Goal: Task Accomplishment & Management: Complete application form

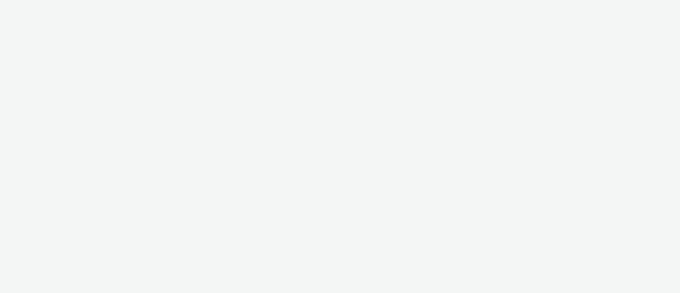
select select "ac009755-aa48-4799-8050-7a339a378eb8"
select select "79162ed7-0017-4339-93b0-3399b708648f"
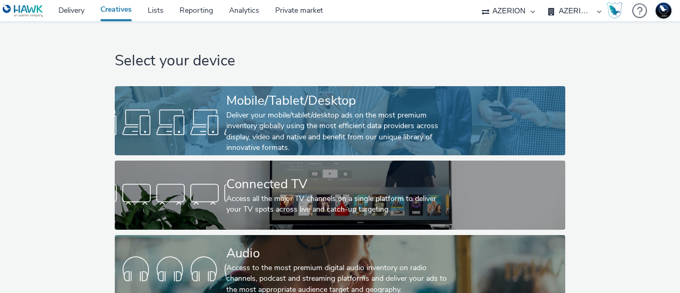
click at [266, 122] on div "Deliver your mobile/tablet/desktop ads on the most premium inventory globally u…" at bounding box center [337, 132] width 223 height 44
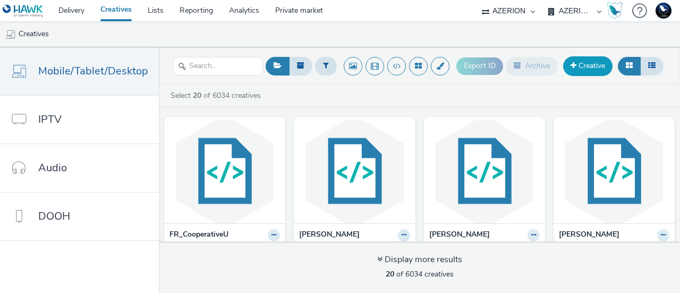
click at [601, 64] on link "Creative" at bounding box center [587, 65] width 49 height 19
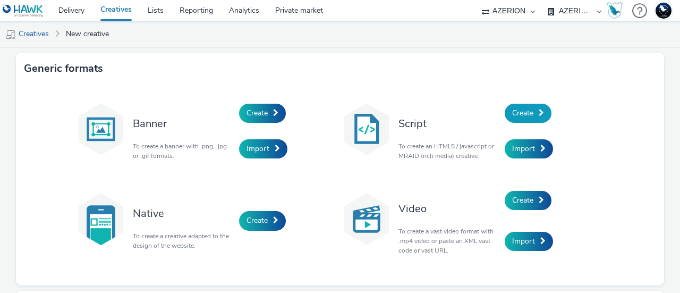
click at [532, 114] on link "Create" at bounding box center [528, 113] width 47 height 19
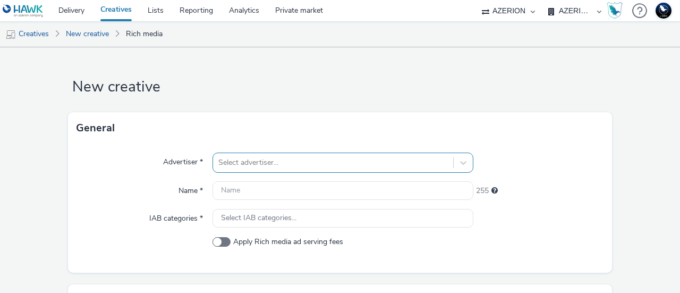
click at [242, 163] on div "Select advertiser..." at bounding box center [342, 162] width 261 height 20
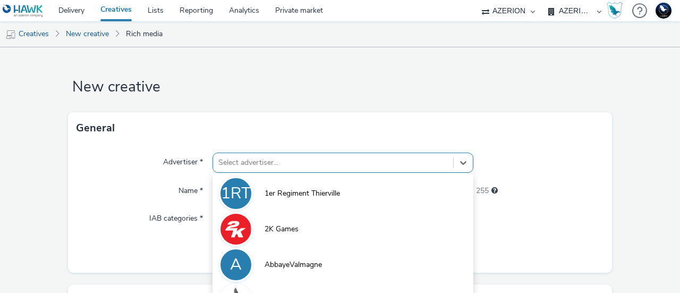
scroll to position [90, 0]
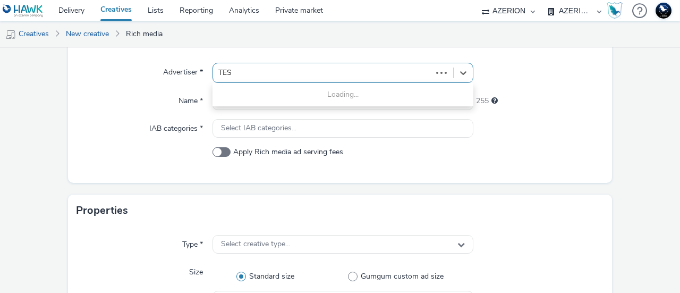
type input "TEST"
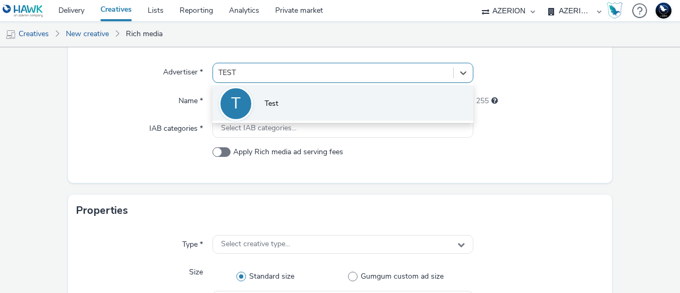
click at [286, 103] on li "T Test" at bounding box center [342, 103] width 261 height 36
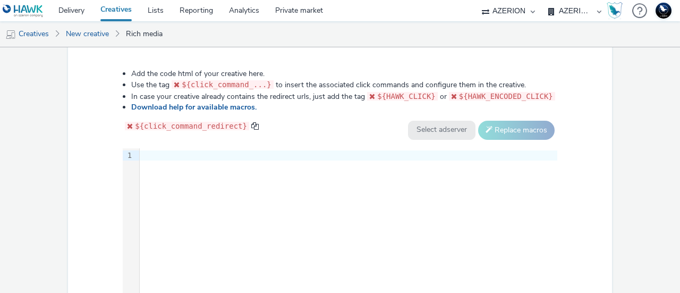
scroll to position [568, 0]
click at [288, 193] on div "9 1 ›" at bounding box center [340, 227] width 434 height 159
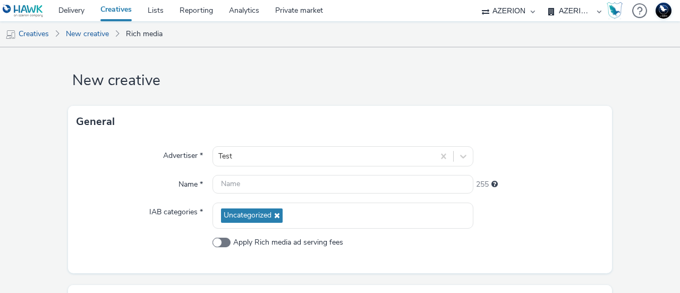
scroll to position [0, 0]
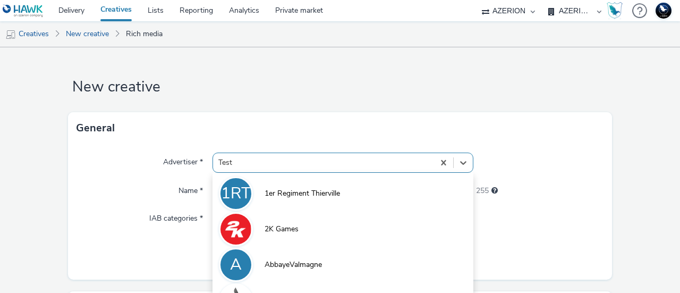
click at [283, 169] on div "option AbbayeValmagne focused, 3 of 10. 10 results available. Use Up and Down t…" at bounding box center [342, 162] width 261 height 20
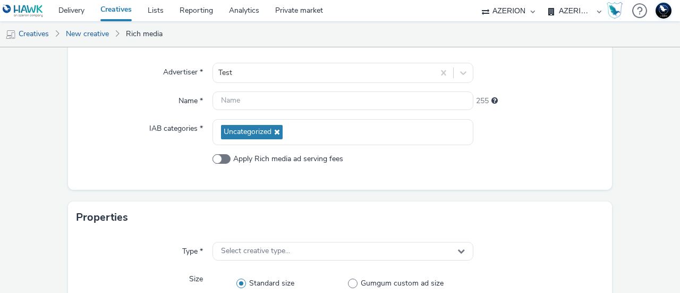
click at [336, 89] on div "Advertiser * Test Name * 255 IAB categories * Uncategorized Apply Rich media ad…" at bounding box center [340, 121] width 544 height 135
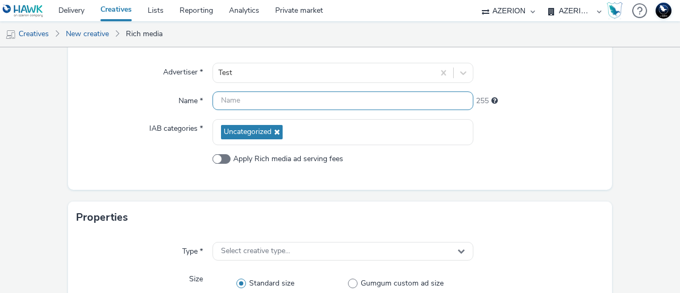
click at [391, 101] on input "text" at bounding box center [342, 100] width 261 height 19
type input "e"
type input "hsc"
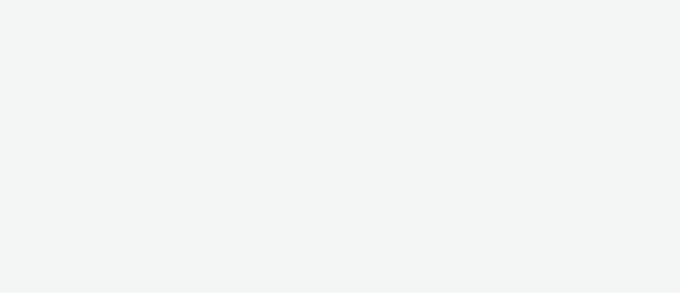
select select "ac009755-aa48-4799-8050-7a339a378eb8"
select select "79162ed7-0017-4339-93b0-3399b708648f"
select select "47c37c18-910e-43a3-bb91-a2beb2847406"
select select "b1b940d3-d05b-48b5-821e-f328c33b988b"
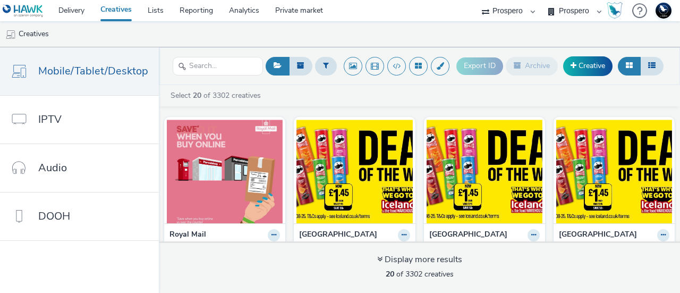
click at [532, 13] on div "75 Media A8 Media Group ABI Media Abkom AB Abovo Ace & Tate Ad-on Media Nordic …" at bounding box center [508, 10] width 64 height 21
click at [488, 12] on div "75 Media A8 Media Group ABI Media Abkom AB Abovo Ace & Tate Ad-on Media Nordic …" at bounding box center [508, 10] width 64 height 21
click at [583, 8] on select "Bountiful Cow Prospero" at bounding box center [575, 10] width 64 height 21
drag, startPoint x: 519, startPoint y: 9, endPoint x: 531, endPoint y: 12, distance: 11.6
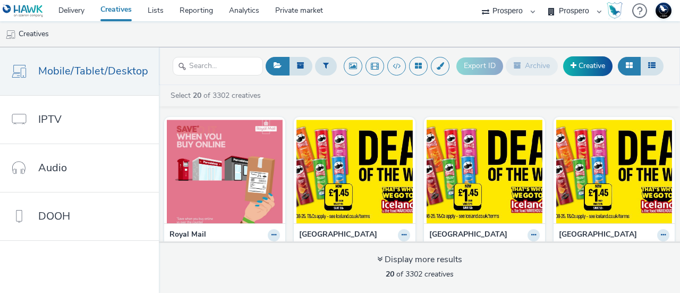
click at [519, 9] on select "75 Media A8 Media Group ABI Media Abkom AB Abovo Ace & Tate Ad-on Media Nordic …" at bounding box center [508, 10] width 64 height 21
select select "ac009755-aa48-4799-8050-7a339a378eb8"
click at [476, 0] on select "75 Media A8 Media Group ABI Media Abkom AB Abovo Ace & Tate Ad-on Media Nordic …" at bounding box center [508, 10] width 64 height 21
select select "79162ed7-0017-4339-93b0-3399b708648f"
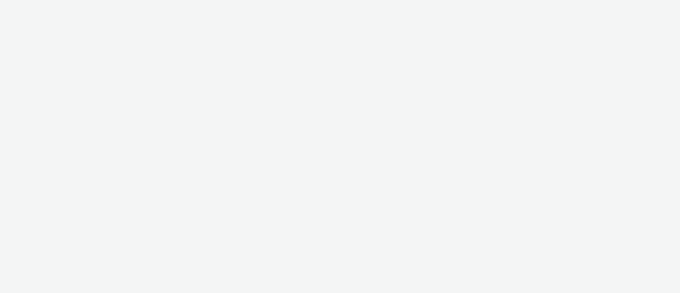
select select "47c37c18-910e-43a3-bb91-a2beb2847406"
select select "b1b940d3-d05b-48b5-821e-f328c33b988b"
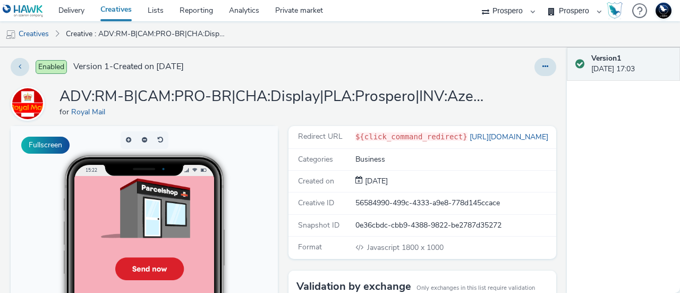
scroll to position [159, 0]
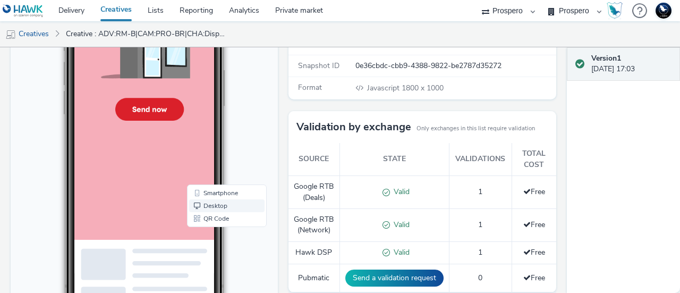
click at [215, 206] on link "Desktop" at bounding box center [226, 206] width 75 height 13
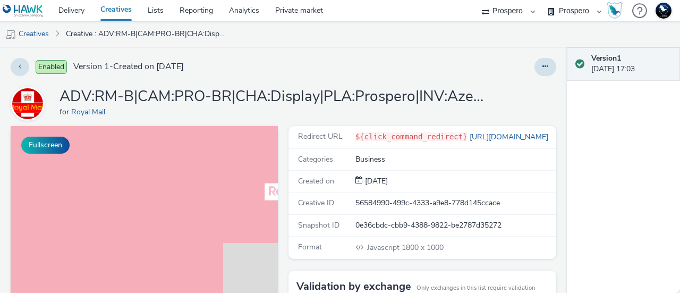
scroll to position [0, 0]
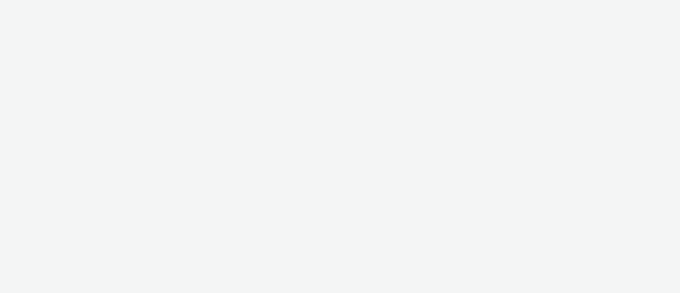
select select "ac009755-aa48-4799-8050-7a339a378eb8"
select select "79162ed7-0017-4339-93b0-3399b708648f"
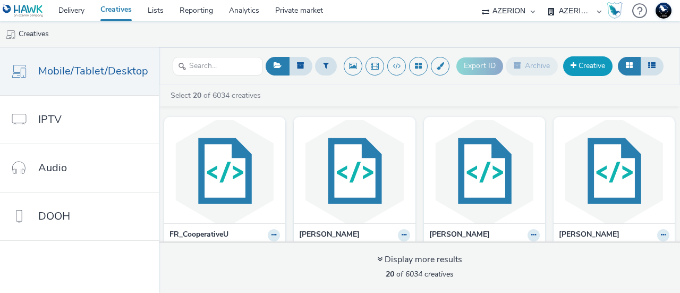
click at [608, 66] on link "Creative" at bounding box center [587, 65] width 49 height 19
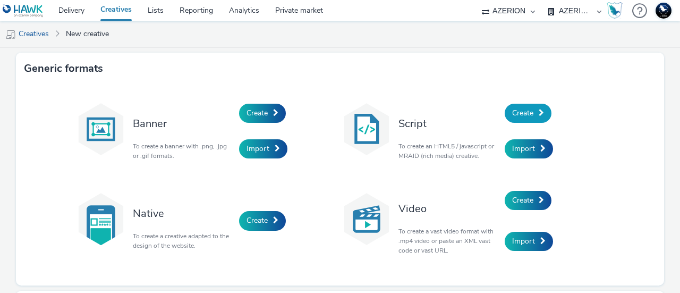
click at [514, 121] on link "Create" at bounding box center [528, 113] width 47 height 19
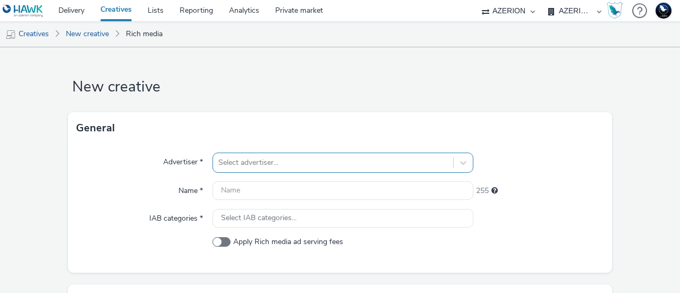
click at [248, 167] on div "Select advertiser..." at bounding box center [342, 162] width 261 height 20
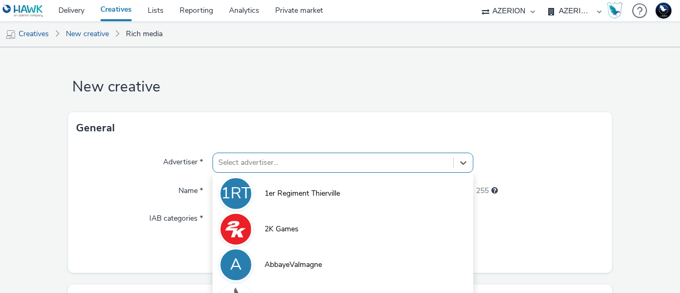
scroll to position [90, 0]
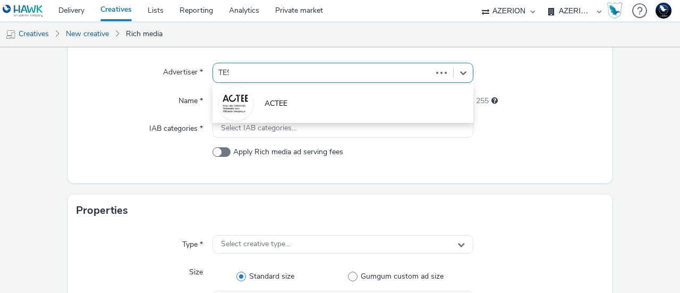
type input "TEST"
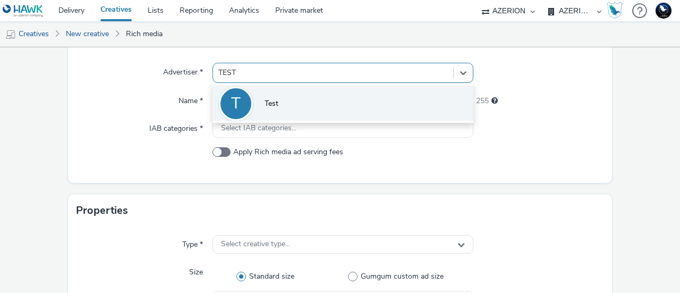
click at [266, 85] on li "T Test" at bounding box center [342, 103] width 261 height 36
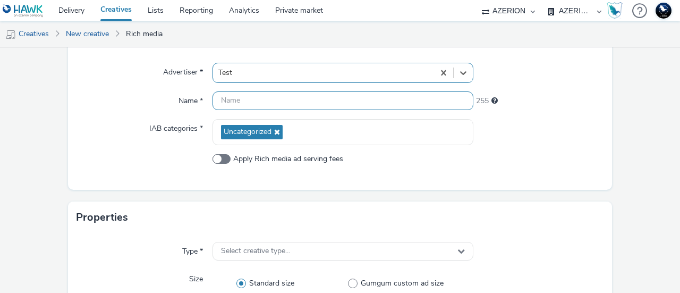
click at [277, 103] on input "text" at bounding box center [342, 100] width 261 height 19
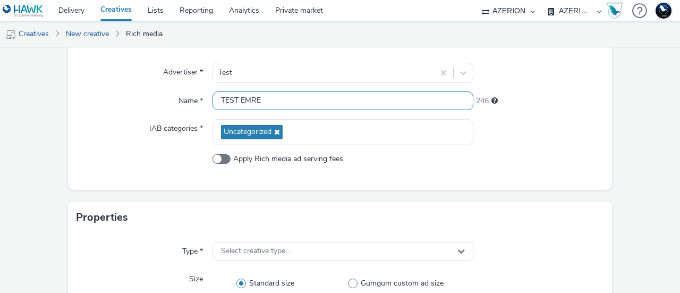
scroll to position [196, 0]
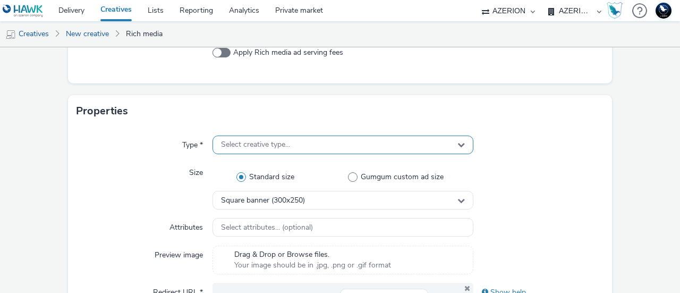
type input "TEST EMRE"
click at [229, 141] on span "Select creative type..." at bounding box center [255, 144] width 69 height 9
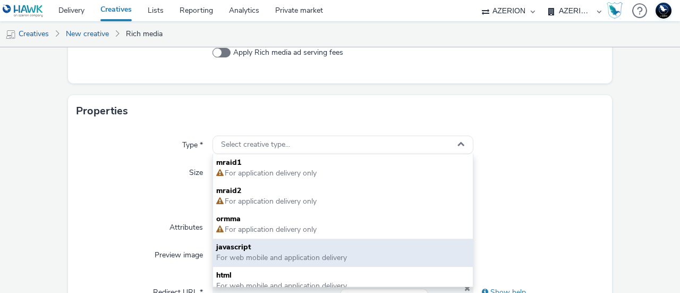
click at [254, 254] on span "For web mobile and application delivery" at bounding box center [281, 257] width 131 height 10
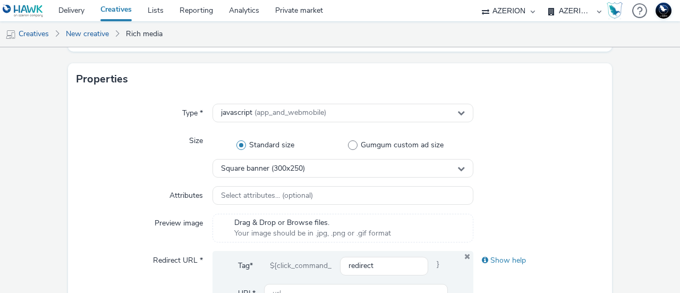
scroll to position [249, 0]
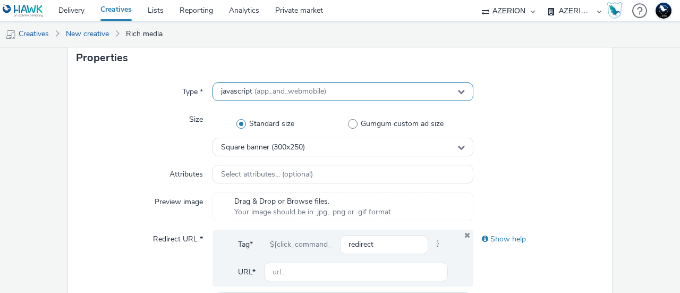
click at [295, 92] on span "(app_and_webmobile)" at bounding box center [290, 91] width 72 height 10
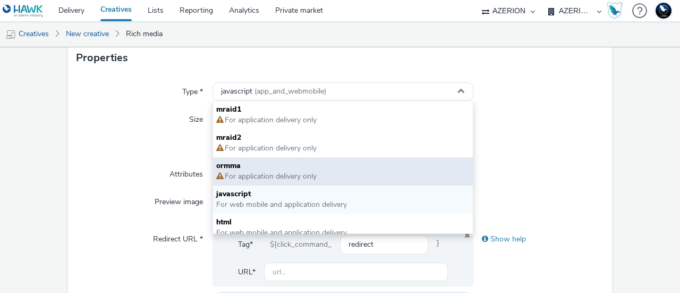
scroll to position [7, 0]
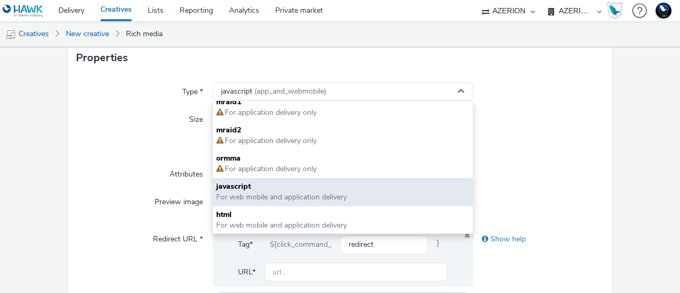
click at [298, 196] on span "For web mobile and application delivery" at bounding box center [281, 197] width 131 height 10
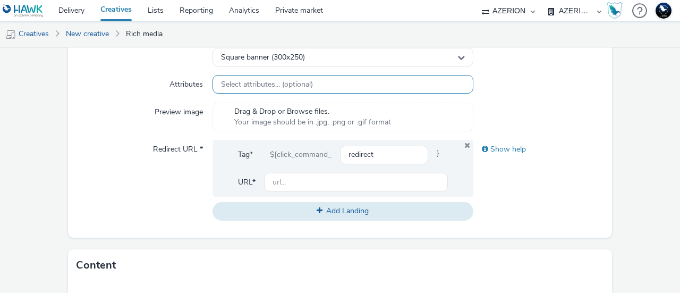
scroll to position [355, 0]
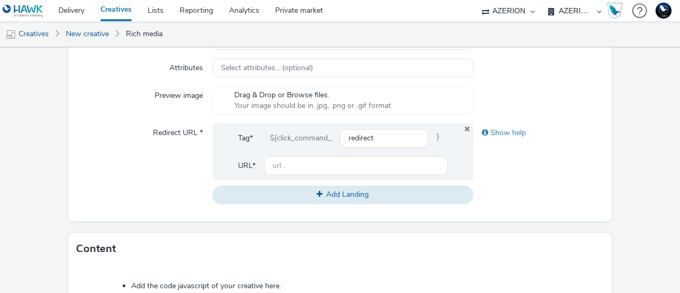
click at [310, 177] on div "Tag* ${click_command_ redirect } URL*" at bounding box center [342, 151] width 261 height 57
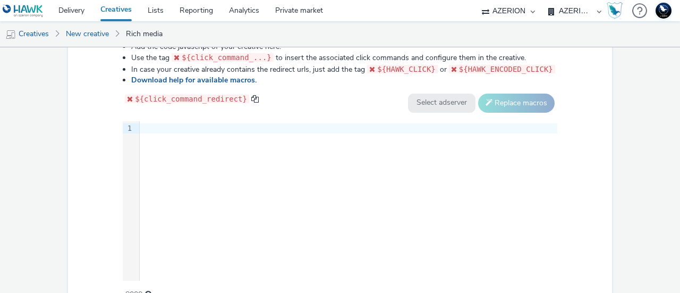
scroll to position [621, 0]
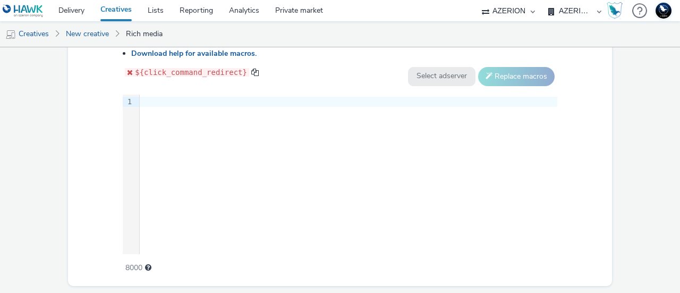
click at [263, 194] on div "9 1 ›" at bounding box center [340, 174] width 434 height 159
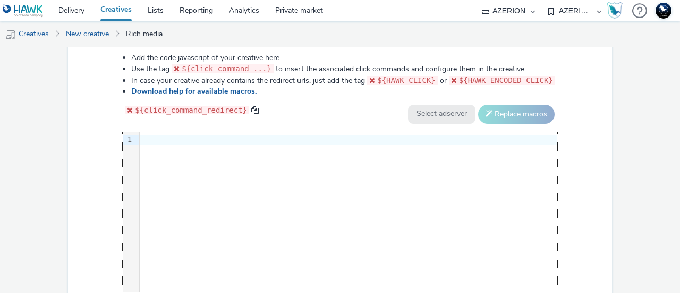
click at [359, 119] on div "Add the code javascript of your creative here. Use the tag ${click_command_...}…" at bounding box center [339, 175] width 511 height 261
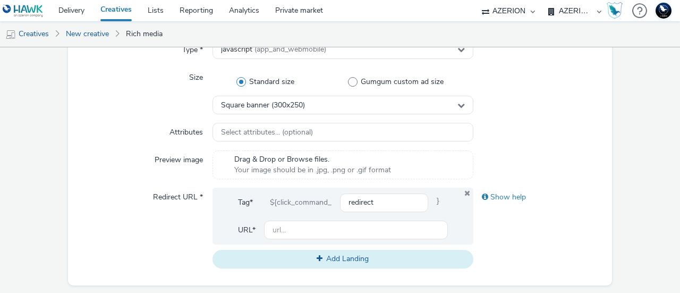
scroll to position [316, 0]
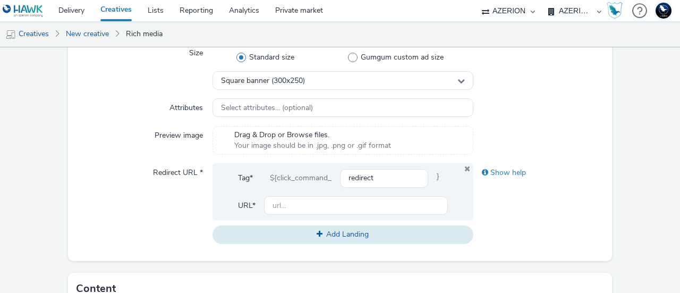
drag, startPoint x: 580, startPoint y: 111, endPoint x: 430, endPoint y: 121, distance: 150.6
click at [580, 111] on div at bounding box center [538, 107] width 131 height 19
click at [282, 212] on input "text" at bounding box center [356, 205] width 184 height 19
paste input "https://royalmail.co.uk/"
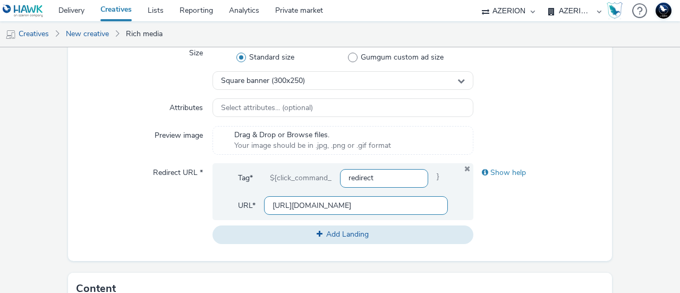
type input "https://royalmail.co.uk/"
click at [364, 177] on input "redirect" at bounding box center [384, 178] width 88 height 19
click at [355, 176] on input "redirect" at bounding box center [384, 178] width 88 height 19
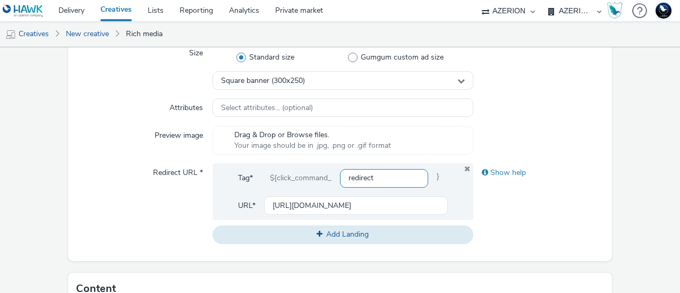
click at [355, 176] on input "redirect" at bounding box center [384, 178] width 88 height 19
click at [371, 179] on input "redirect" at bounding box center [384, 178] width 88 height 19
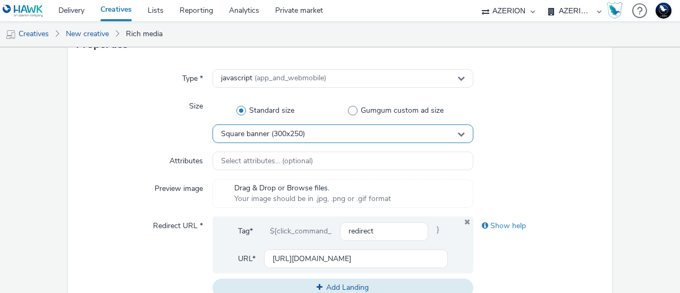
click at [328, 133] on div "Square banner (300x250)" at bounding box center [342, 133] width 261 height 19
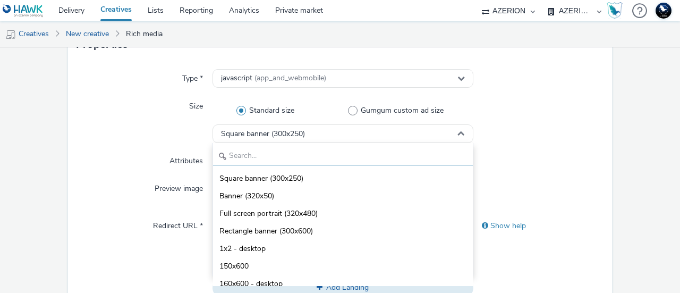
click at [265, 157] on input "text" at bounding box center [343, 156] width 260 height 19
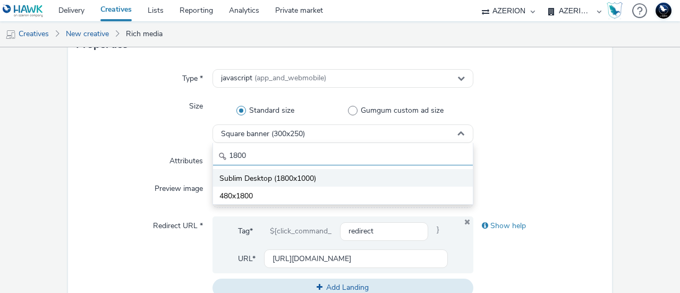
type input "1800"
click at [299, 177] on span "Sublim Desktop (1800x1000)" at bounding box center [267, 178] width 97 height 11
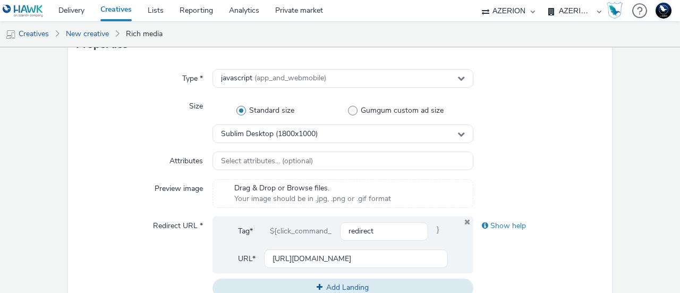
click at [520, 106] on div at bounding box center [538, 120] width 131 height 46
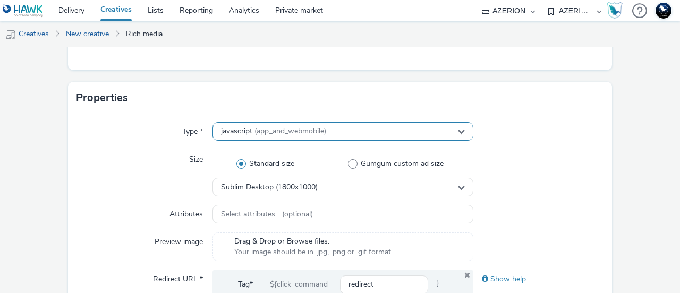
click at [275, 135] on div "javascript (app_and_webmobile)" at bounding box center [342, 131] width 261 height 19
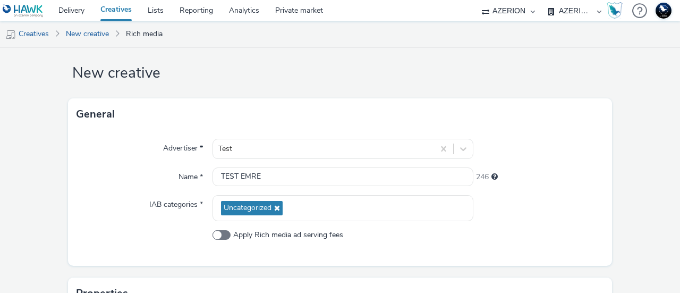
scroll to position [0, 0]
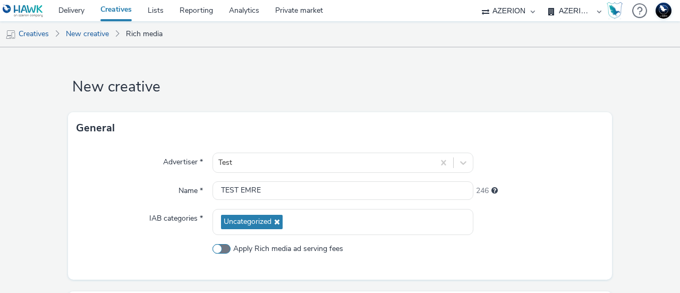
click at [222, 247] on span at bounding box center [221, 249] width 18 height 10
click at [219, 247] on input "Apply Rich media ad serving fees" at bounding box center [215, 248] width 7 height 7
click at [222, 247] on span at bounding box center [221, 249] width 18 height 10
click at [219, 247] on input "Apply Rich media ad serving fees" at bounding box center [215, 248] width 7 height 7
checkbox input "false"
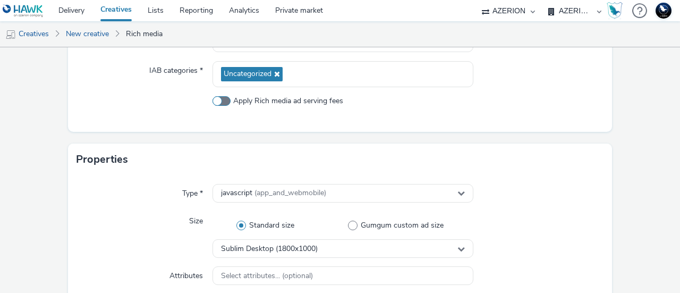
scroll to position [159, 0]
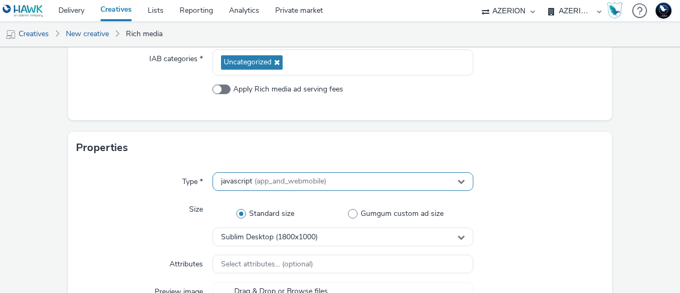
click at [297, 183] on span "(app_and_webmobile)" at bounding box center [290, 181] width 72 height 10
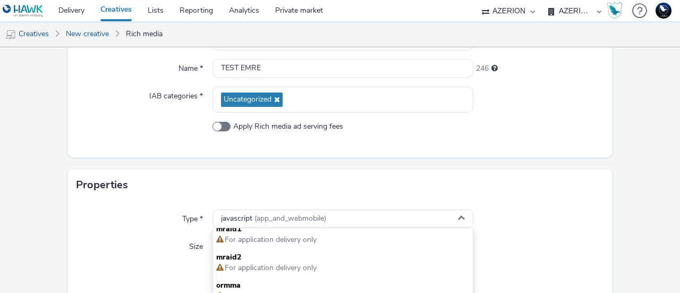
scroll to position [106, 0]
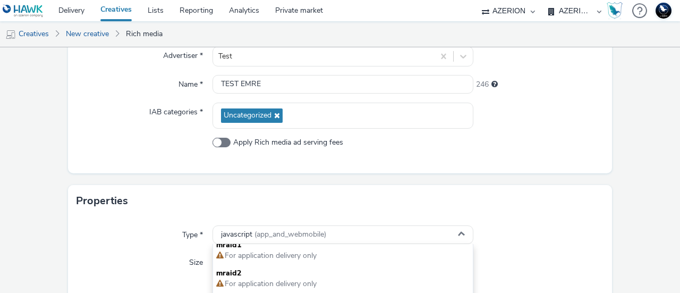
click at [543, 227] on div at bounding box center [538, 234] width 131 height 19
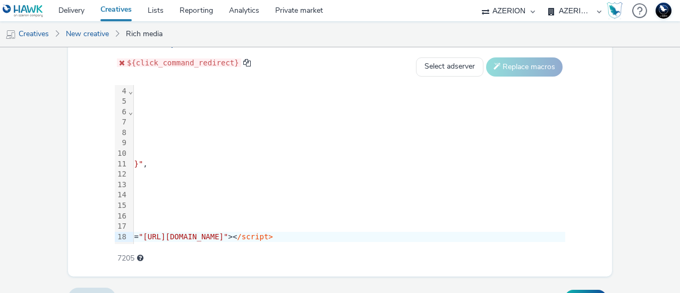
scroll to position [651, 0]
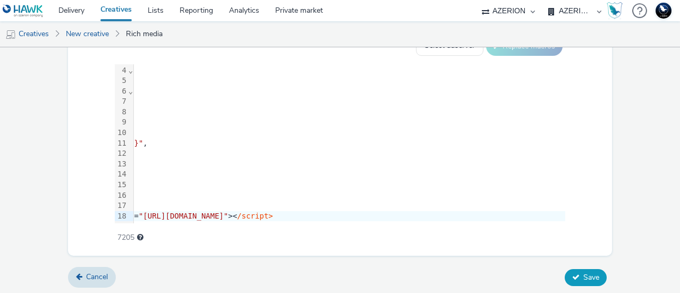
click at [584, 276] on span "Save" at bounding box center [591, 277] width 16 height 10
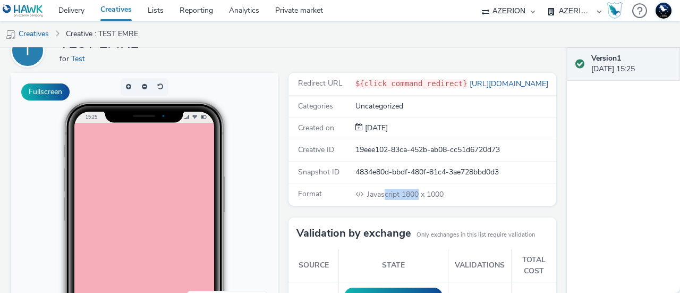
drag, startPoint x: 380, startPoint y: 194, endPoint x: 448, endPoint y: 197, distance: 67.5
click at [448, 197] on div "Javascript 1800 x 1000" at bounding box center [455, 194] width 200 height 11
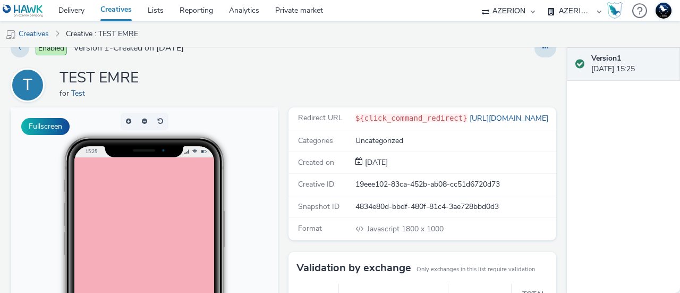
scroll to position [106, 0]
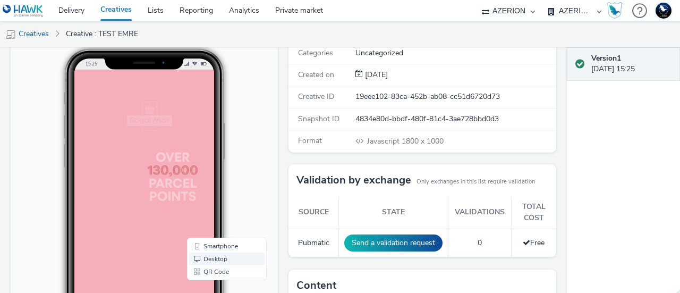
click at [219, 258] on link "Desktop" at bounding box center [226, 258] width 75 height 13
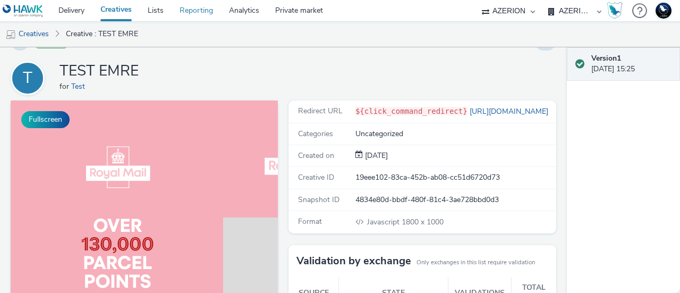
scroll to position [0, 0]
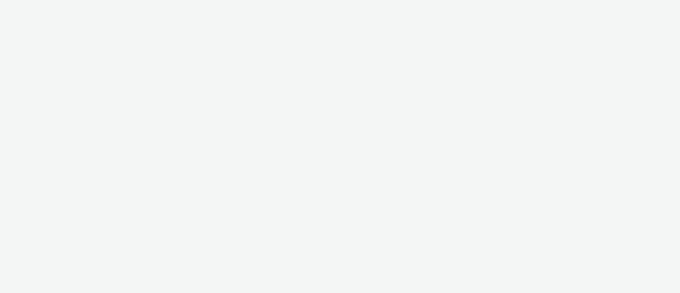
select select "ac009755-aa48-4799-8050-7a339a378eb8"
select select "79162ed7-0017-4339-93b0-3399b708648f"
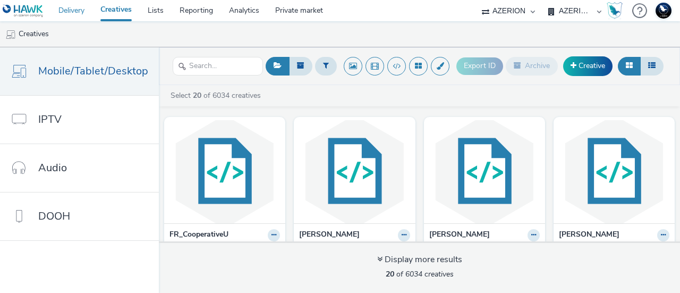
click at [82, 13] on link "Delivery" at bounding box center [71, 10] width 42 height 21
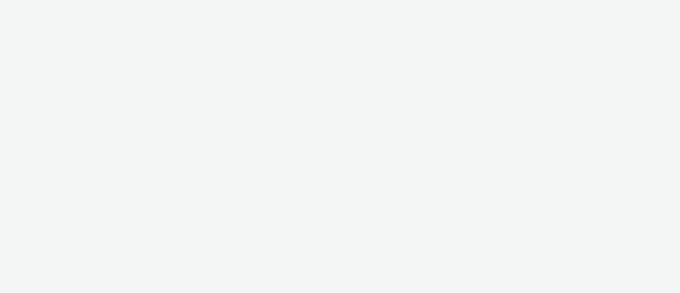
select select "ac009755-aa48-4799-8050-7a339a378eb8"
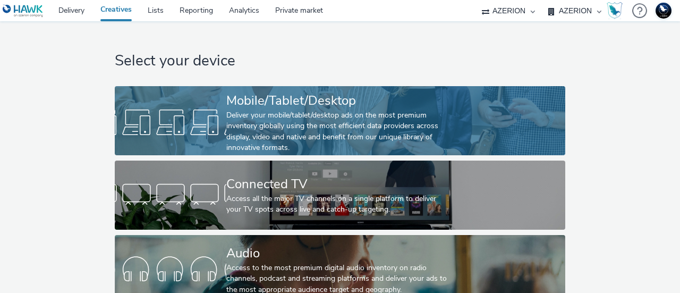
click at [201, 124] on div at bounding box center [171, 122] width 112 height 34
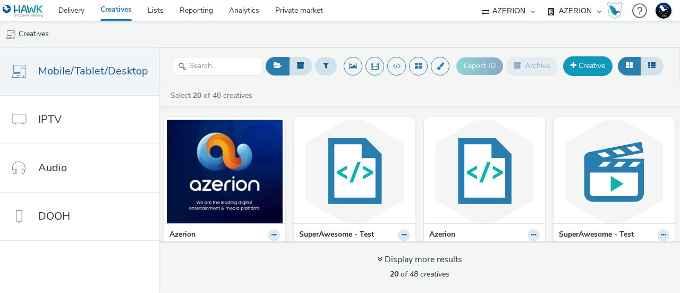
click at [584, 59] on link "Creative" at bounding box center [587, 65] width 49 height 19
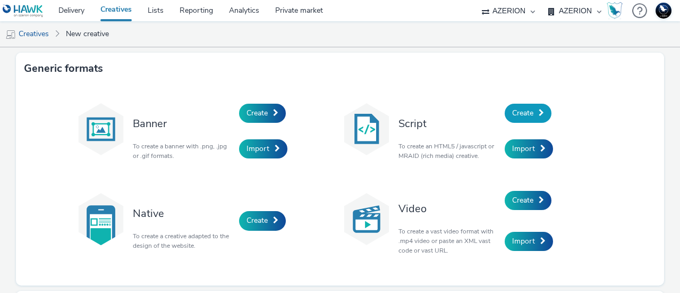
click at [524, 116] on span "Create" at bounding box center [522, 113] width 21 height 10
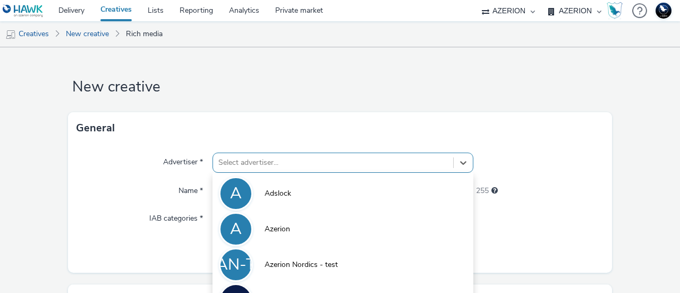
click at [292, 161] on div "option Azerion Nordics - test focused, 3 of 10. 10 results available. Use Up an…" at bounding box center [342, 162] width 261 height 20
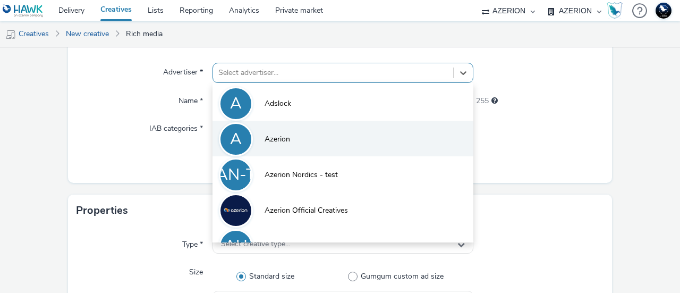
click at [295, 127] on li "A Azerion" at bounding box center [342, 139] width 261 height 36
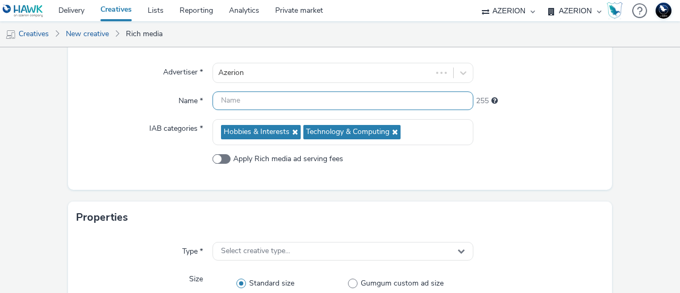
click at [257, 95] on input "text" at bounding box center [342, 100] width 261 height 19
paste input "<!-- REDIRECT OneSkin [Redirect - UK] Royal Mail CPD Desktop No Video 29072025 …"
type input "<!-- REDIRECT OneSkin [Redirect - UK] Royal Mail CPD Desktop No Video 29072025 …"
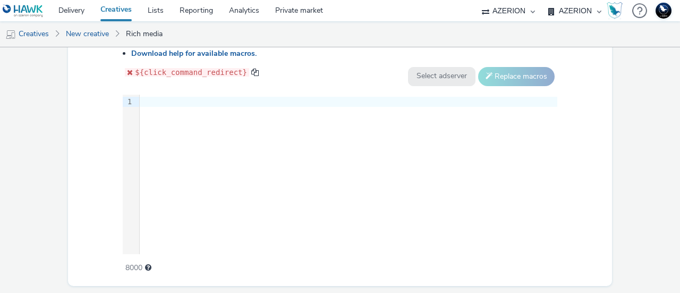
click at [273, 165] on div "9 1 ›" at bounding box center [340, 174] width 434 height 159
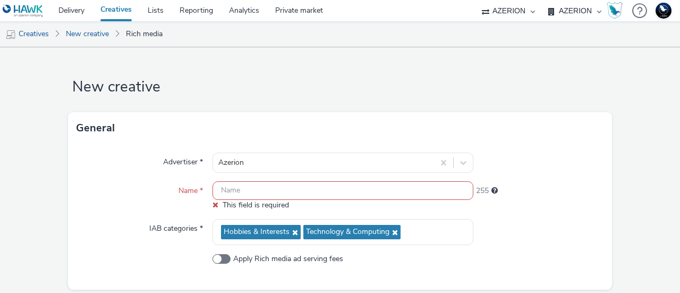
click at [243, 195] on input "text" at bounding box center [342, 190] width 261 height 19
paste input "Test Emre - HSC-5312"
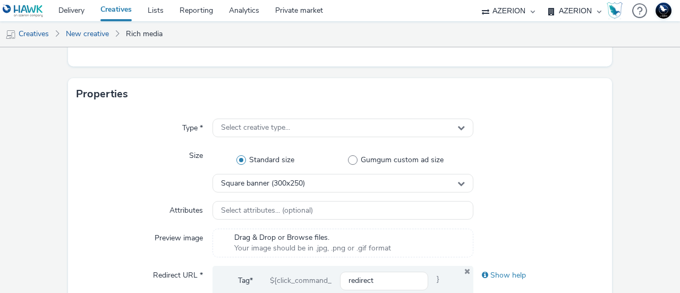
scroll to position [266, 0]
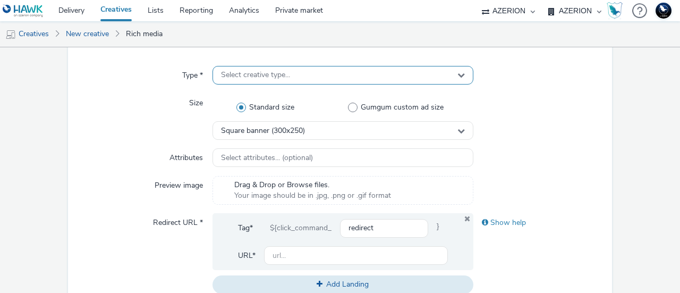
type input "Test Emre - HSC-5312"
click at [260, 71] on span "Select creative type..." at bounding box center [255, 75] width 69 height 9
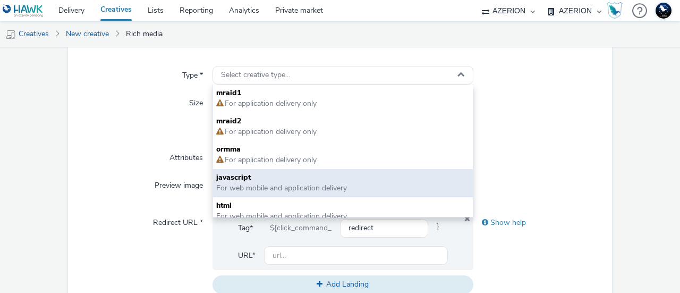
click at [246, 189] on span "For web mobile and application delivery" at bounding box center [281, 188] width 131 height 10
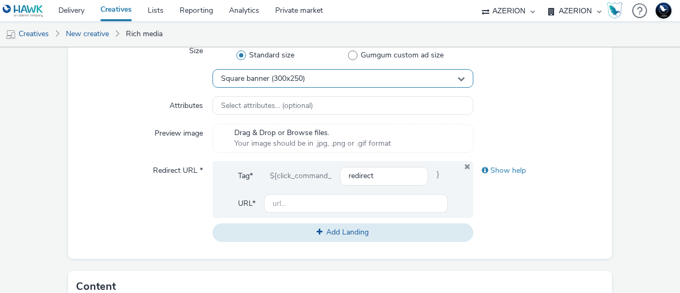
scroll to position [319, 0]
click at [286, 75] on span "Square banner (300x250)" at bounding box center [263, 77] width 84 height 9
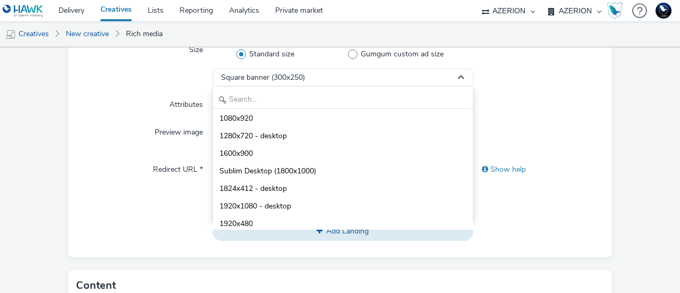
scroll to position [478, 0]
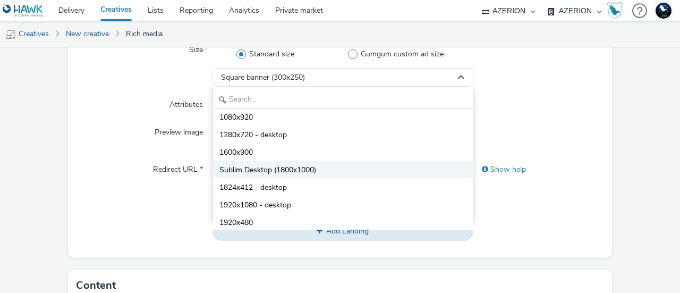
drag, startPoint x: 275, startPoint y: 164, endPoint x: 269, endPoint y: 166, distance: 6.4
click at [275, 164] on li "Sublim Desktop (1800x1000)" at bounding box center [343, 169] width 260 height 18
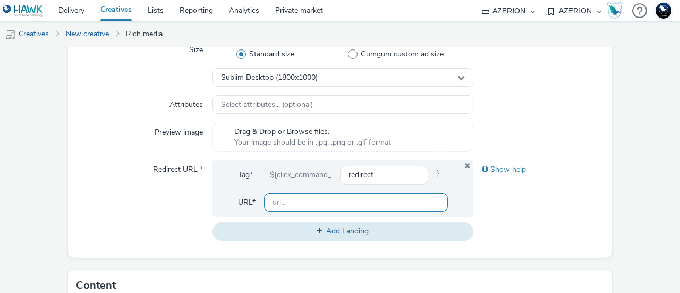
click at [301, 204] on input "text" at bounding box center [356, 202] width 184 height 19
type input "https://royalmail.co.uk/"
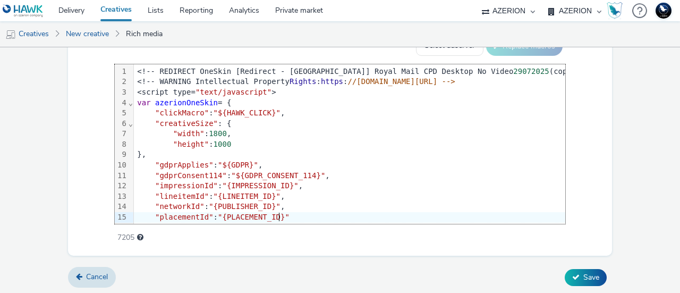
scroll to position [40, 0]
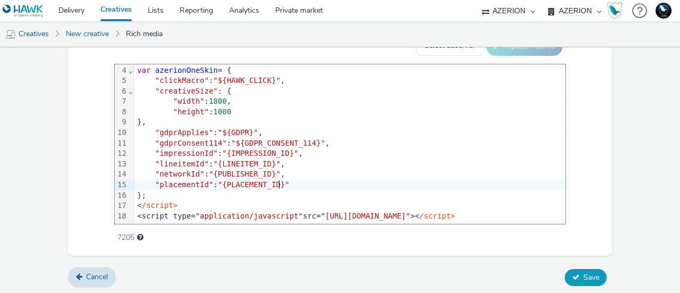
click at [583, 272] on span "Save" at bounding box center [591, 277] width 16 height 10
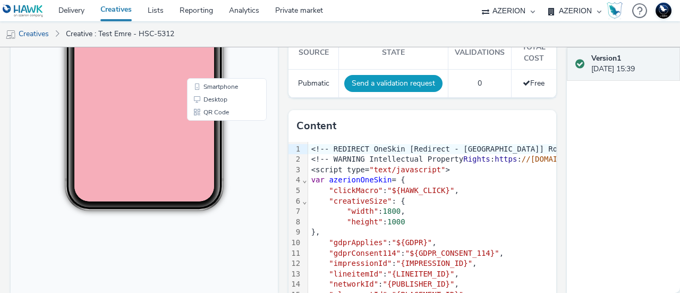
scroll to position [283, 0]
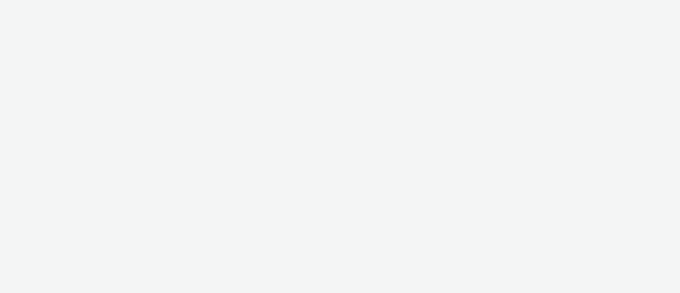
select select "ac009755-aa48-4799-8050-7a339a378eb8"
